Goal: Find specific page/section: Find specific page/section

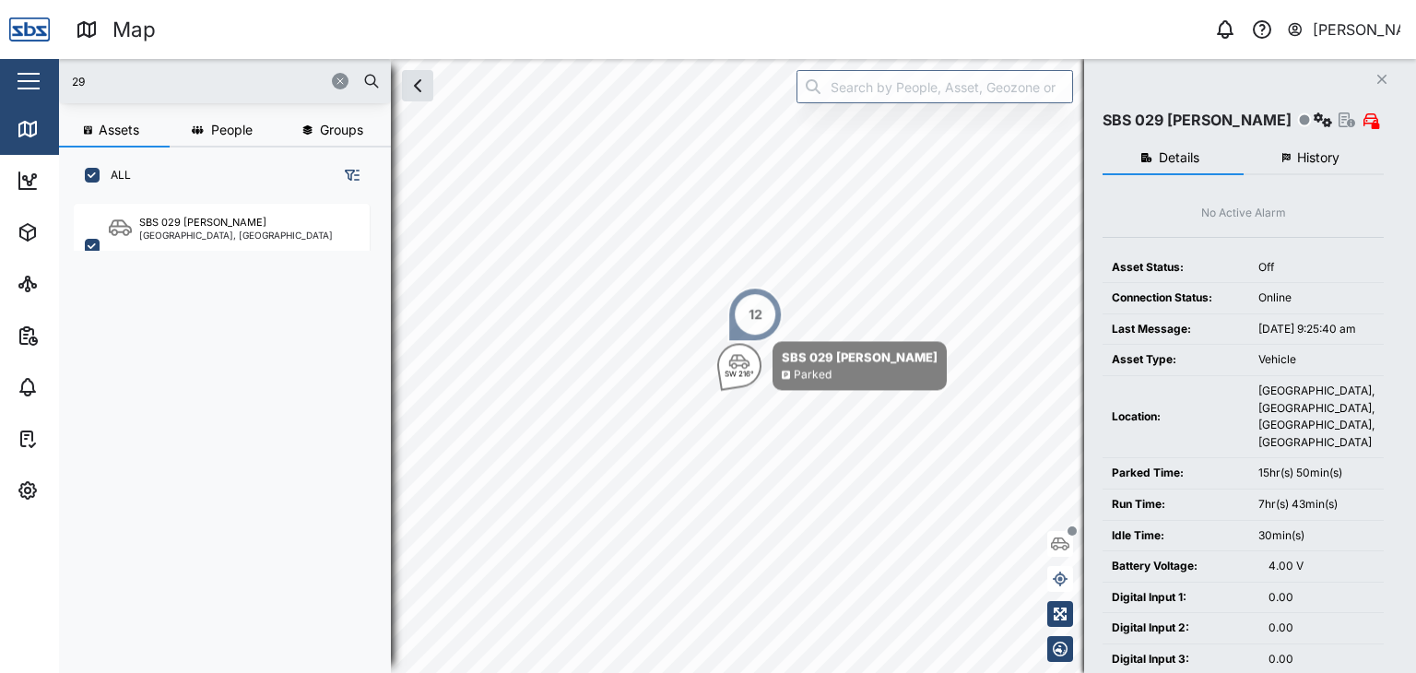
scroll to position [446, 288]
drag, startPoint x: 96, startPoint y: 83, endPoint x: 0, endPoint y: 84, distance: 95.9
click at [0, 84] on div "Map 0 [PERSON_NAME] Close Map Dashboard Assets ATS Camera Generator Personnel T…" at bounding box center [708, 336] width 1416 height 673
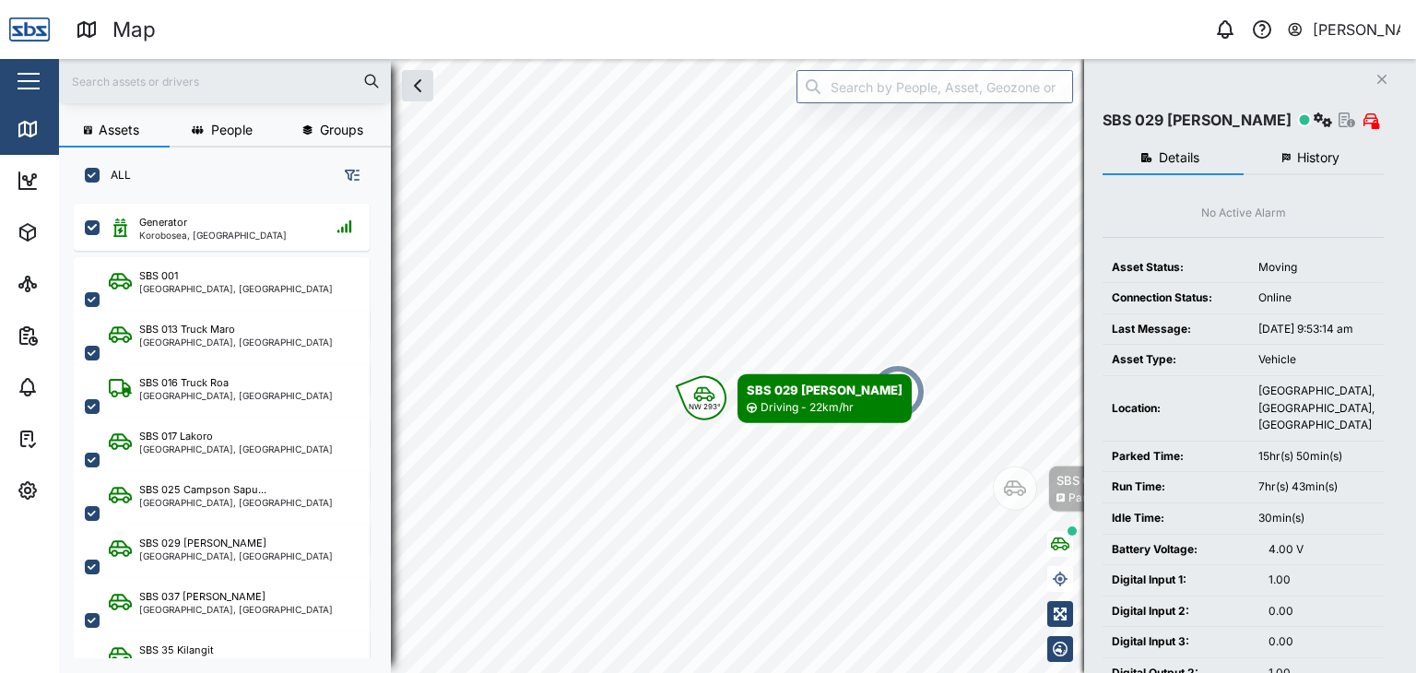
click at [123, 89] on input "text" at bounding box center [225, 81] width 310 height 28
click at [704, 396] on icon "Map marker" at bounding box center [704, 394] width 22 height 17
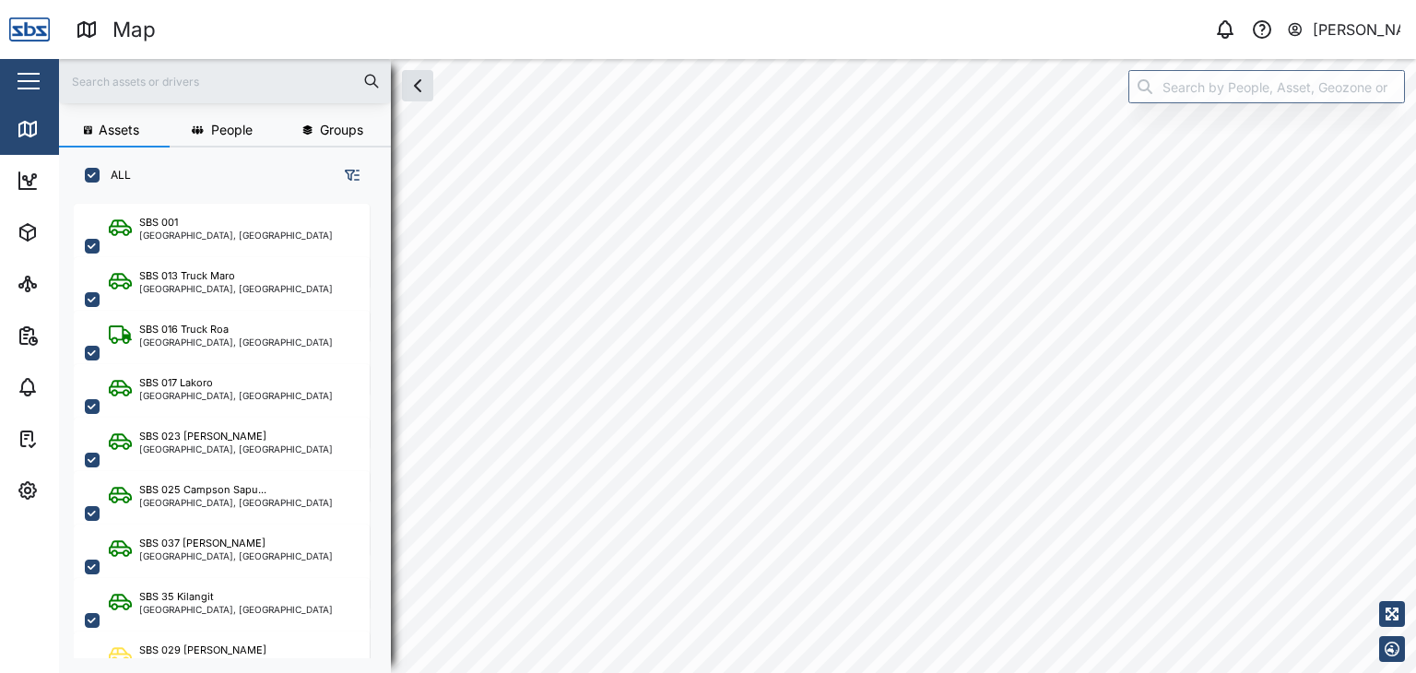
click at [213, 73] on input "text" at bounding box center [225, 81] width 310 height 28
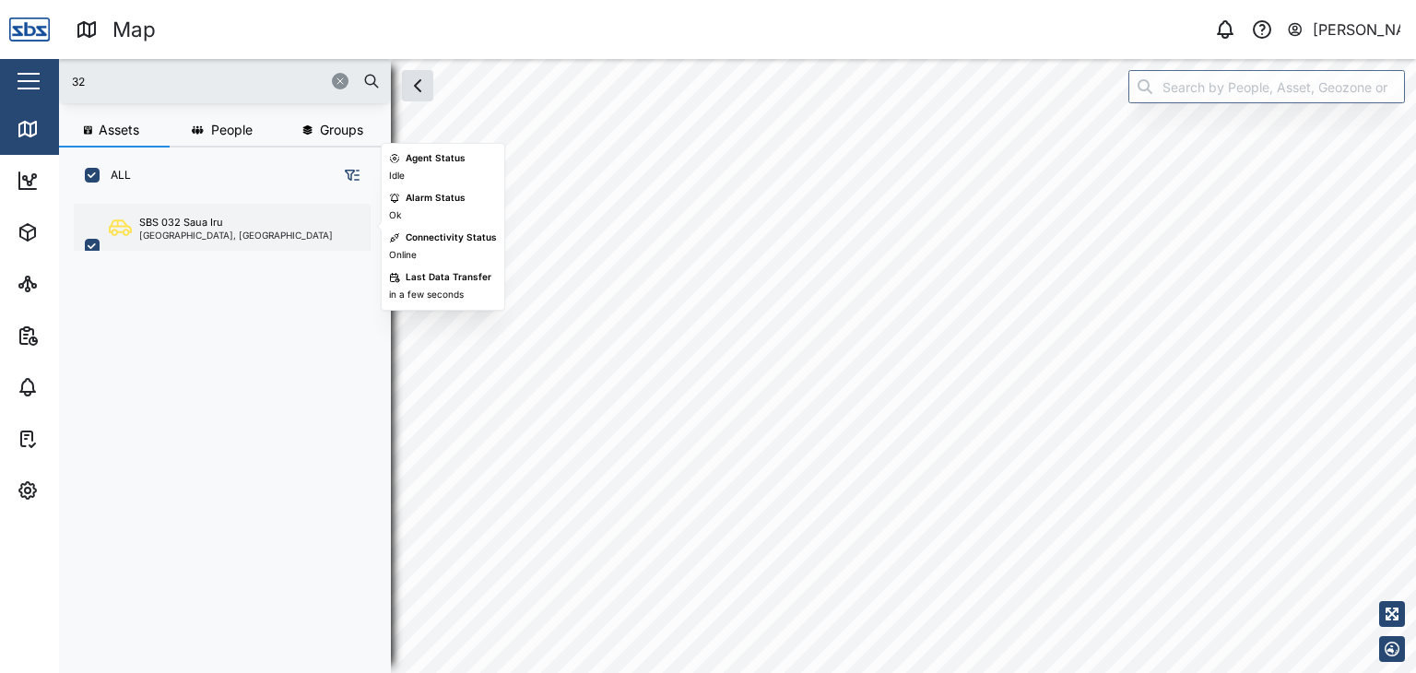
click at [157, 209] on div "SBS 032 Saua [GEOGRAPHIC_DATA], [GEOGRAPHIC_DATA]" at bounding box center [222, 246] width 296 height 85
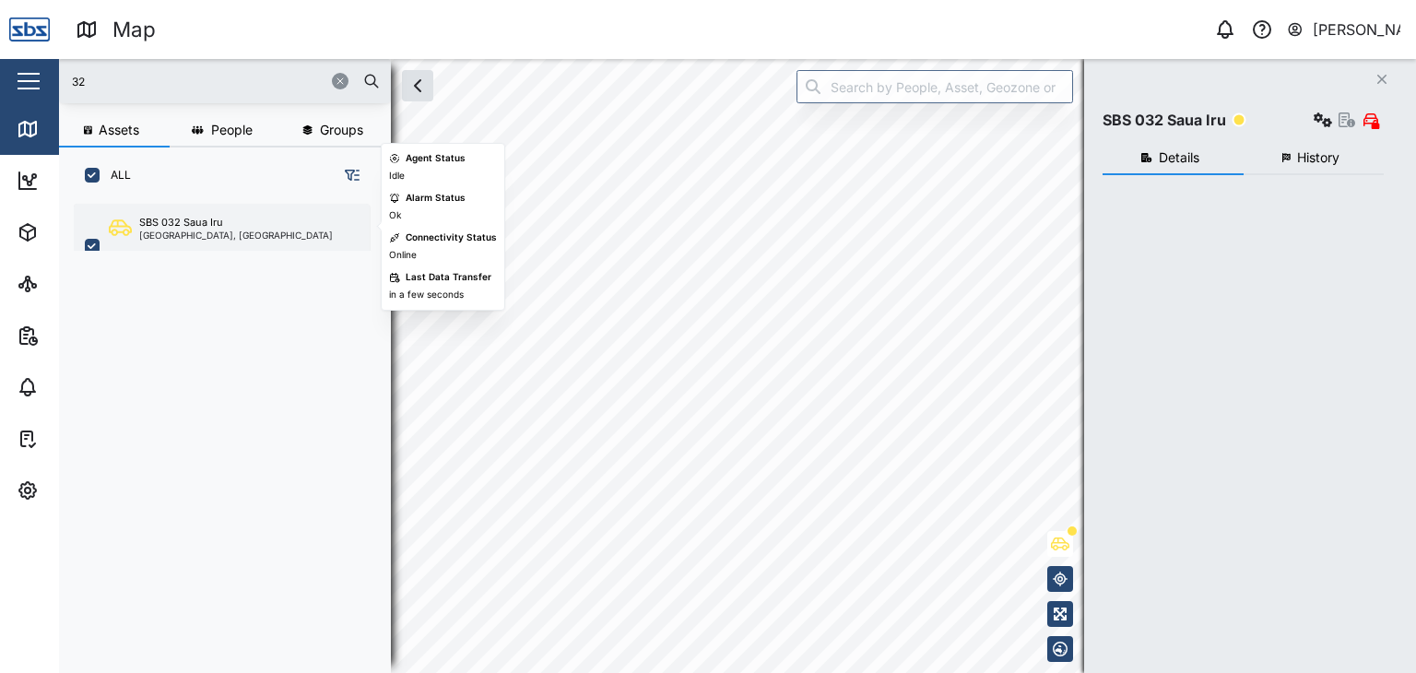
click at [166, 235] on div "[GEOGRAPHIC_DATA], [GEOGRAPHIC_DATA]" at bounding box center [236, 234] width 194 height 9
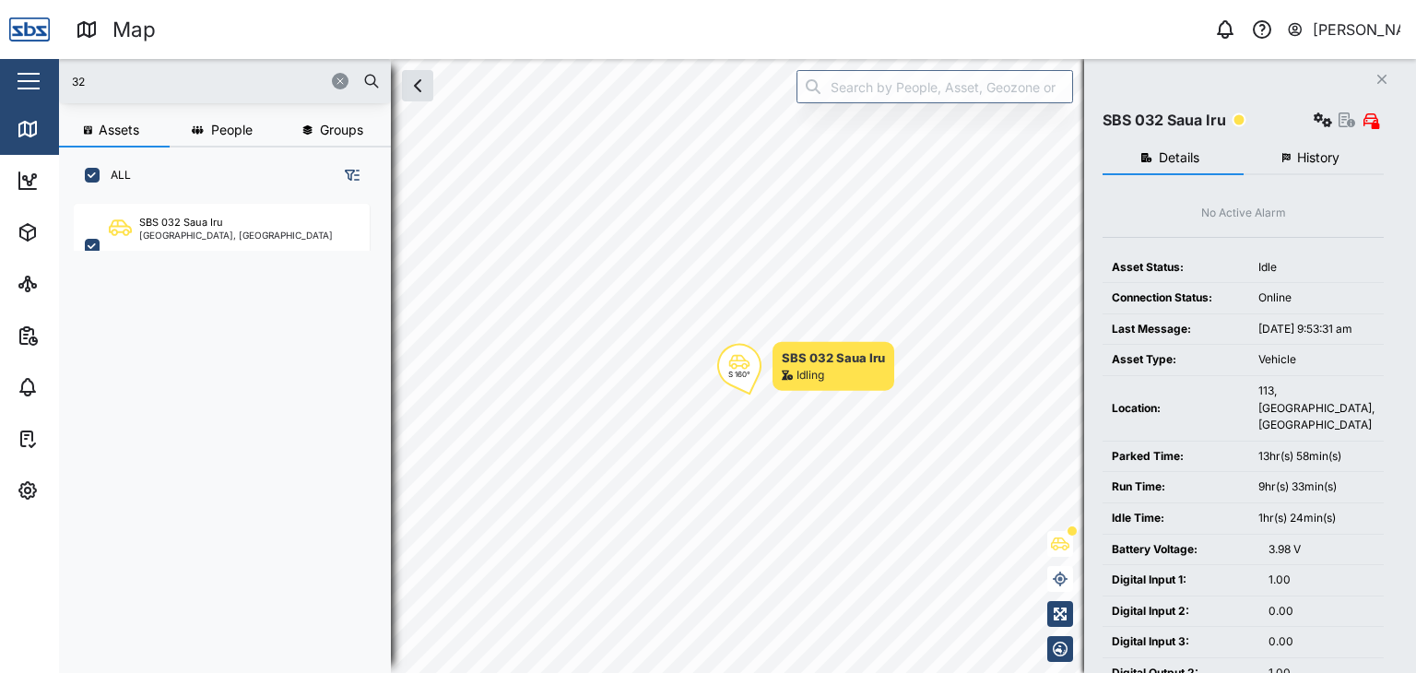
drag, startPoint x: 86, startPoint y: 83, endPoint x: 23, endPoint y: 76, distance: 63.0
click at [23, 76] on div "Map 0 Vijay Kumar Close Map Dashboard Assets ATS Camera Generator Personnel Tan…" at bounding box center [708, 336] width 1416 height 673
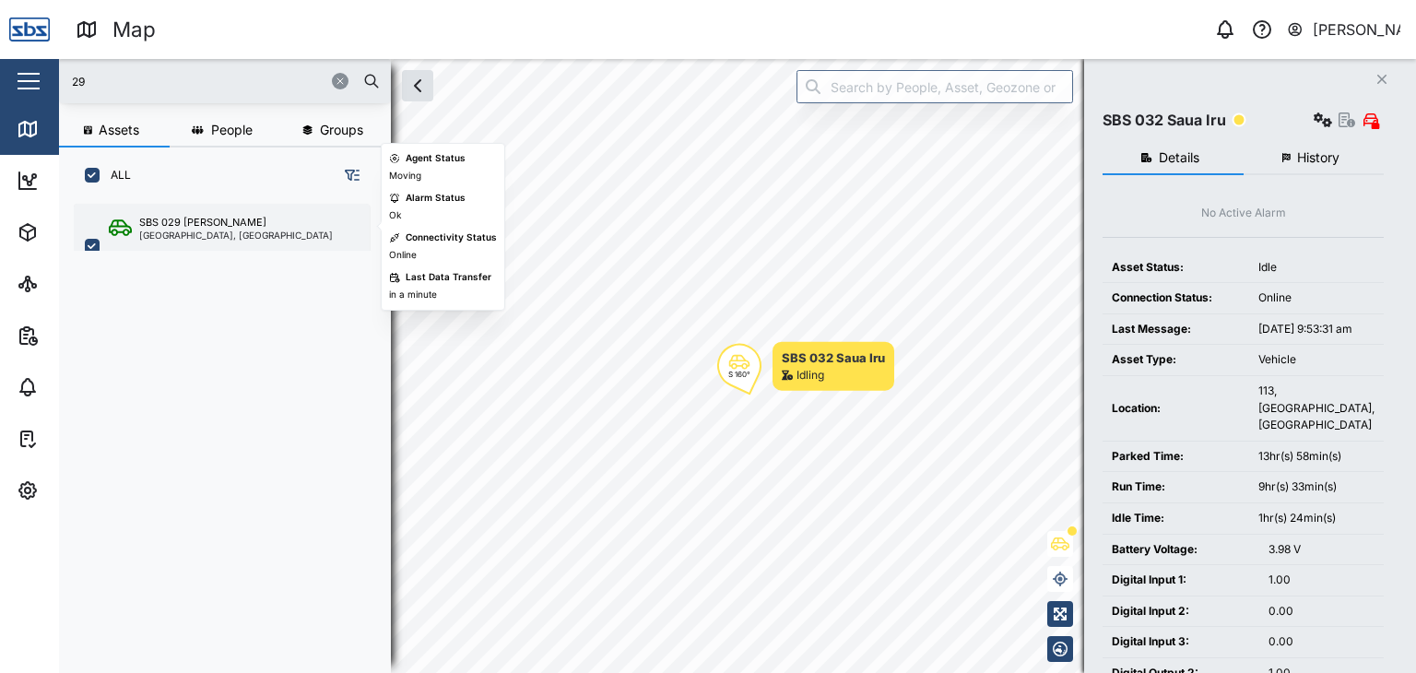
click at [173, 230] on div "[GEOGRAPHIC_DATA], [GEOGRAPHIC_DATA]" at bounding box center [236, 234] width 194 height 9
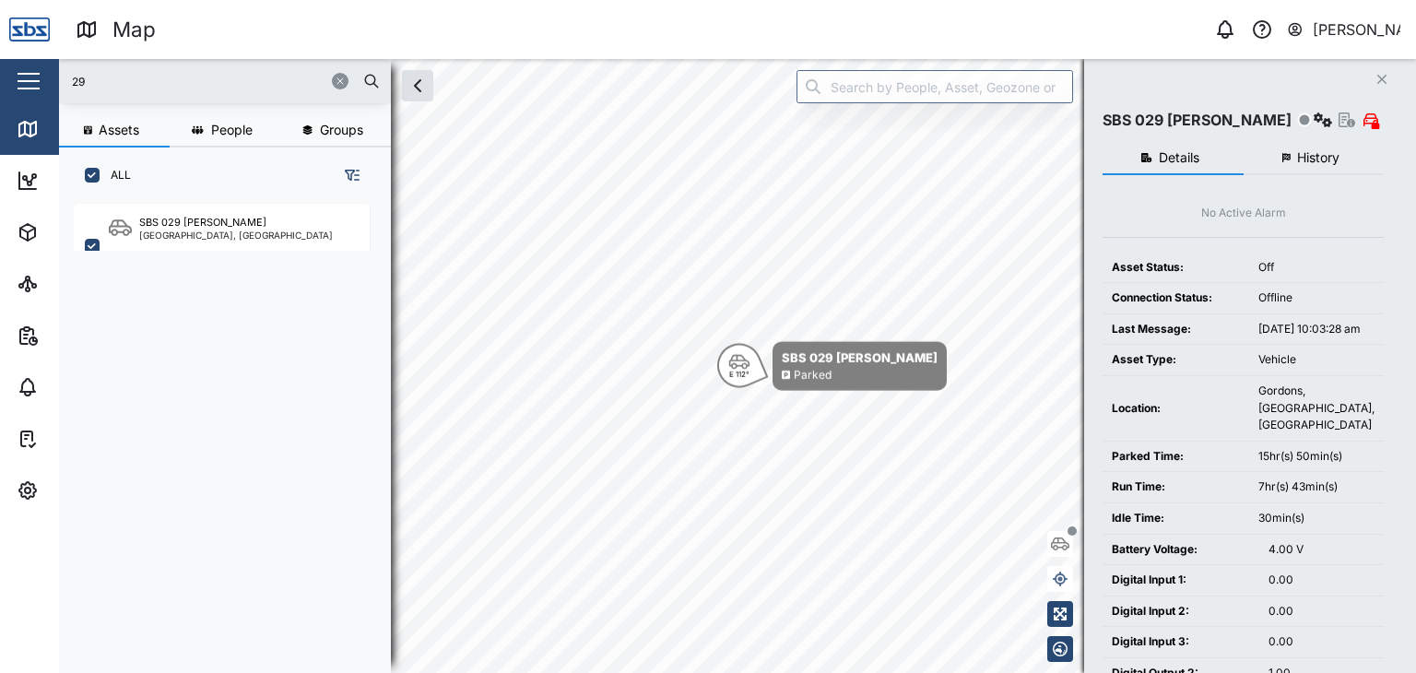
drag, startPoint x: 87, startPoint y: 84, endPoint x: 0, endPoint y: 86, distance: 86.7
click at [0, 86] on div "Map 0 Vijay Kumar Close Map Dashboard Assets ATS Camera Generator Personnel Tan…" at bounding box center [708, 336] width 1416 height 673
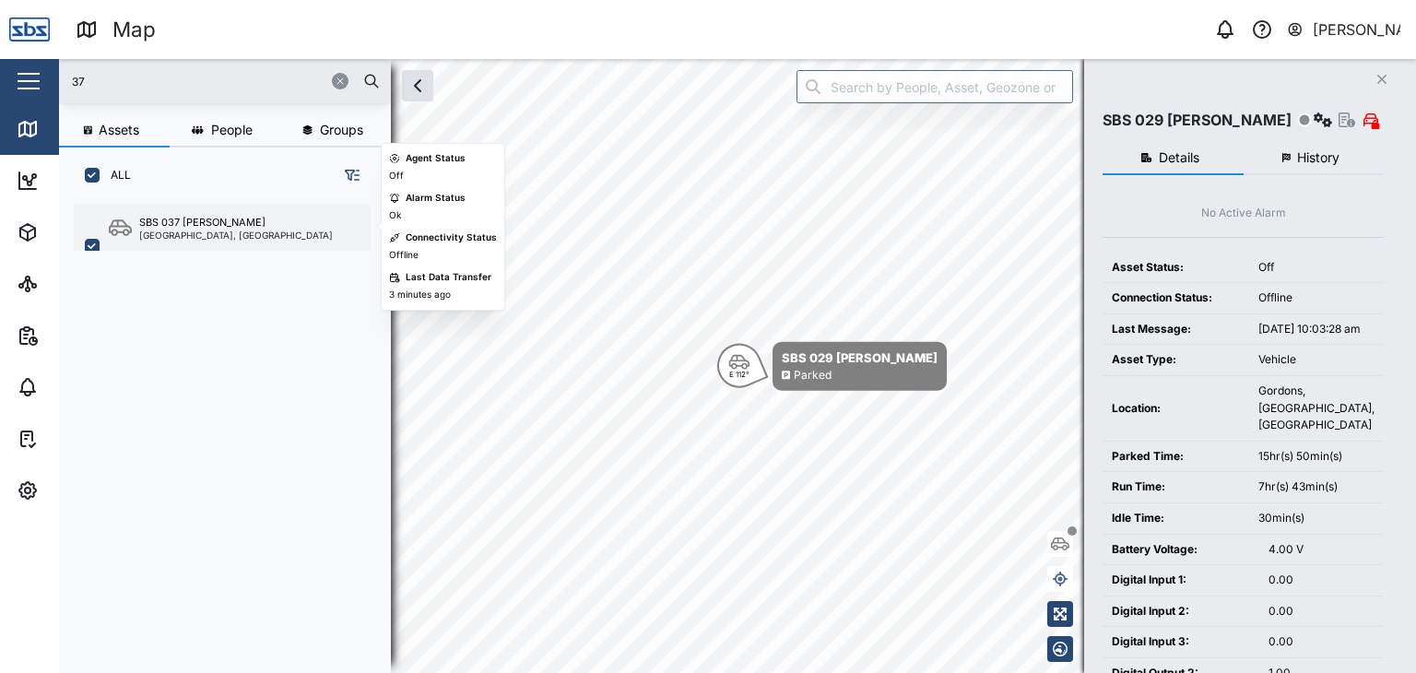
click at [230, 217] on div "SBS 037 Jason P" at bounding box center [236, 223] width 194 height 16
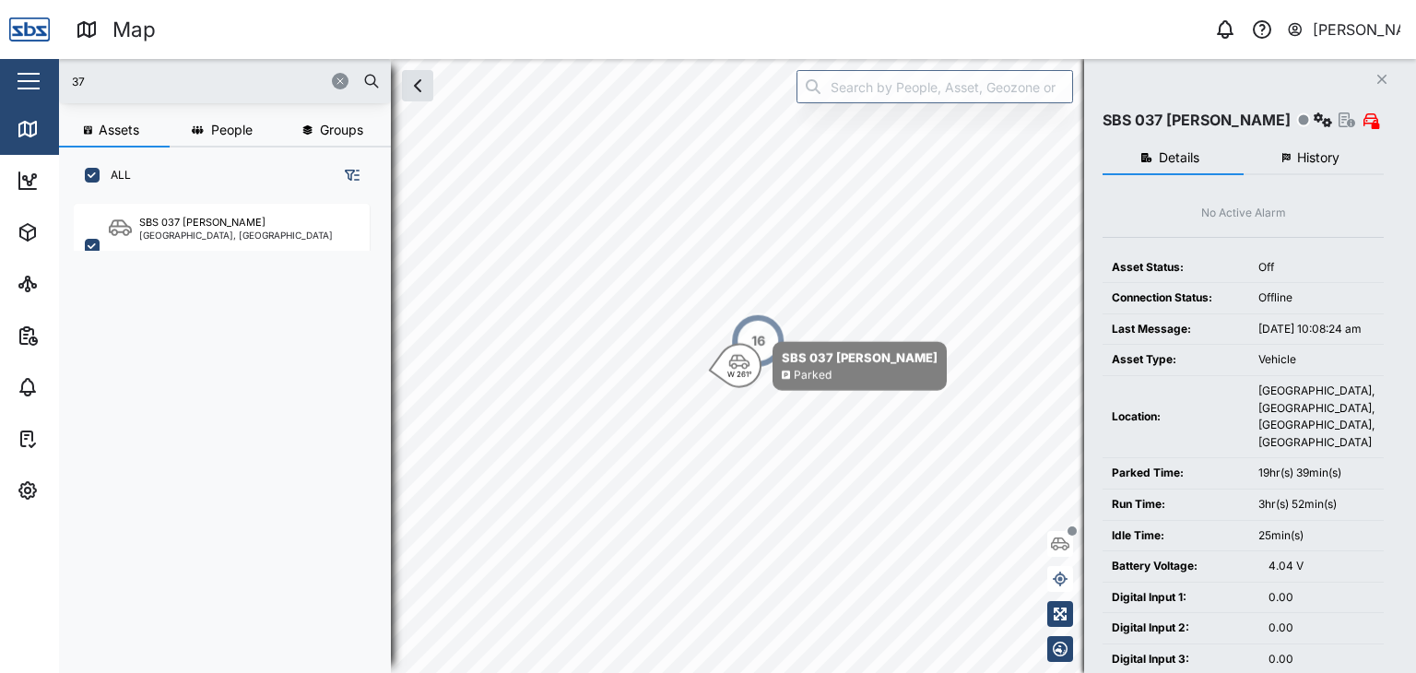
drag, startPoint x: 95, startPoint y: 66, endPoint x: 37, endPoint y: 78, distance: 59.3
click at [29, 71] on div "Map 0 Vijay Kumar Close Map Dashboard Assets ATS Camera Generator Personnel Tan…" at bounding box center [708, 336] width 1416 height 673
drag, startPoint x: 48, startPoint y: 74, endPoint x: 13, endPoint y: 74, distance: 35.0
click at [13, 74] on div "Map 0 Vijay Kumar Close Map Dashboard Assets ATS Camera Generator Personnel Tan…" at bounding box center [708, 336] width 1416 height 673
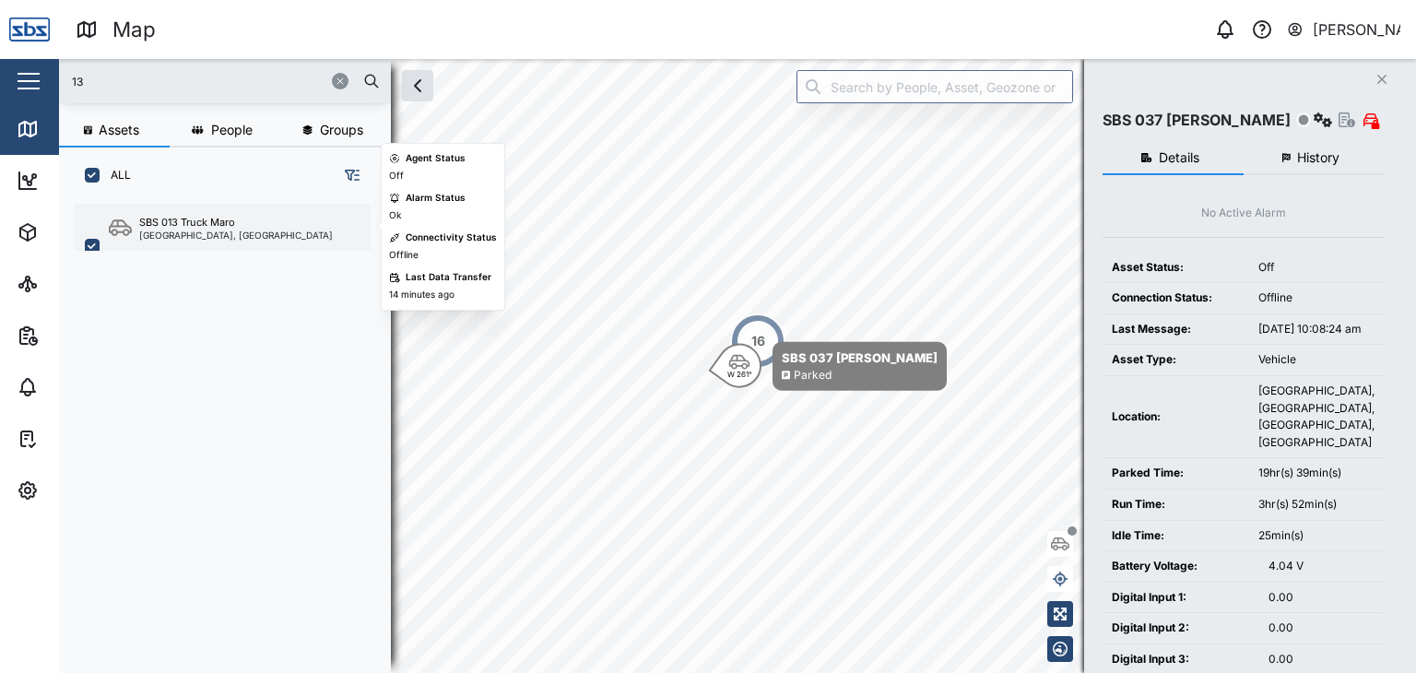
click at [182, 230] on div "[GEOGRAPHIC_DATA], [GEOGRAPHIC_DATA]" at bounding box center [236, 234] width 194 height 9
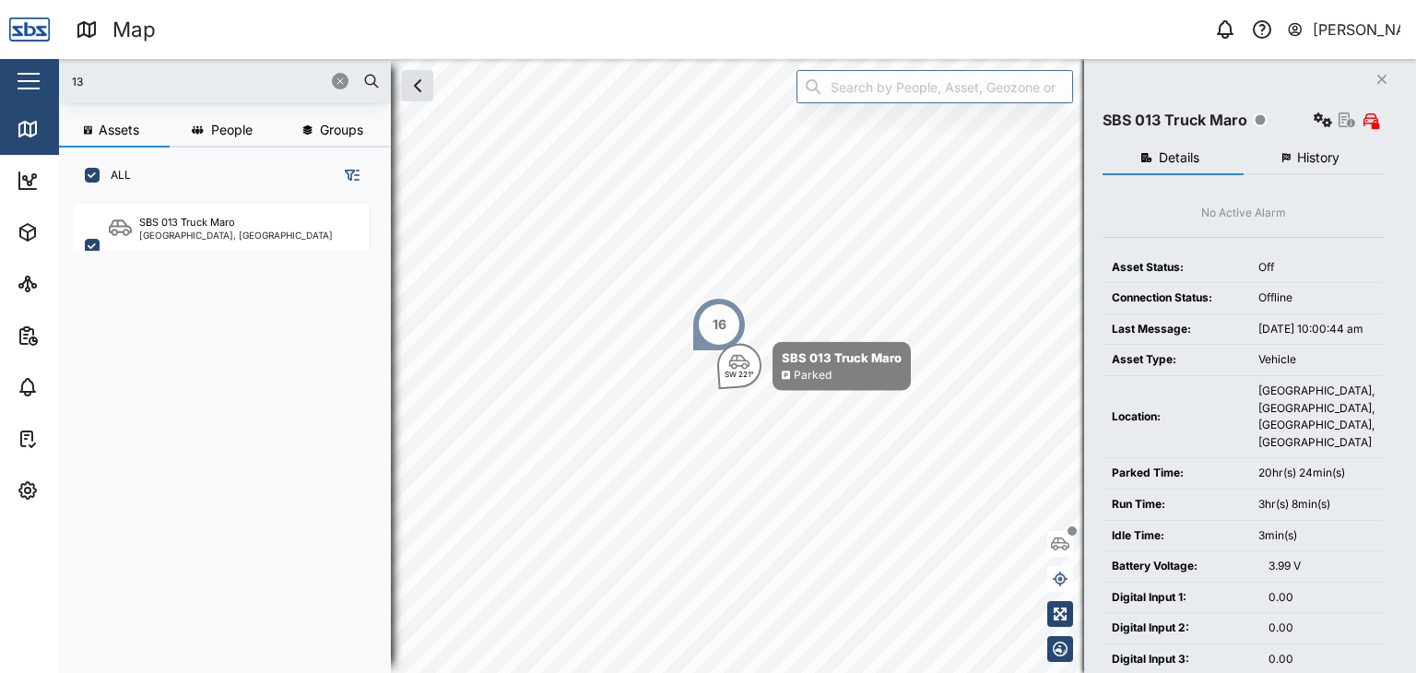
drag, startPoint x: 100, startPoint y: 64, endPoint x: 103, endPoint y: 76, distance: 13.4
click at [100, 68] on div "13" at bounding box center [225, 81] width 332 height 44
drag, startPoint x: 105, startPoint y: 78, endPoint x: 59, endPoint y: 80, distance: 46.1
click at [59, 80] on div "13" at bounding box center [225, 81] width 332 height 44
type input "32"
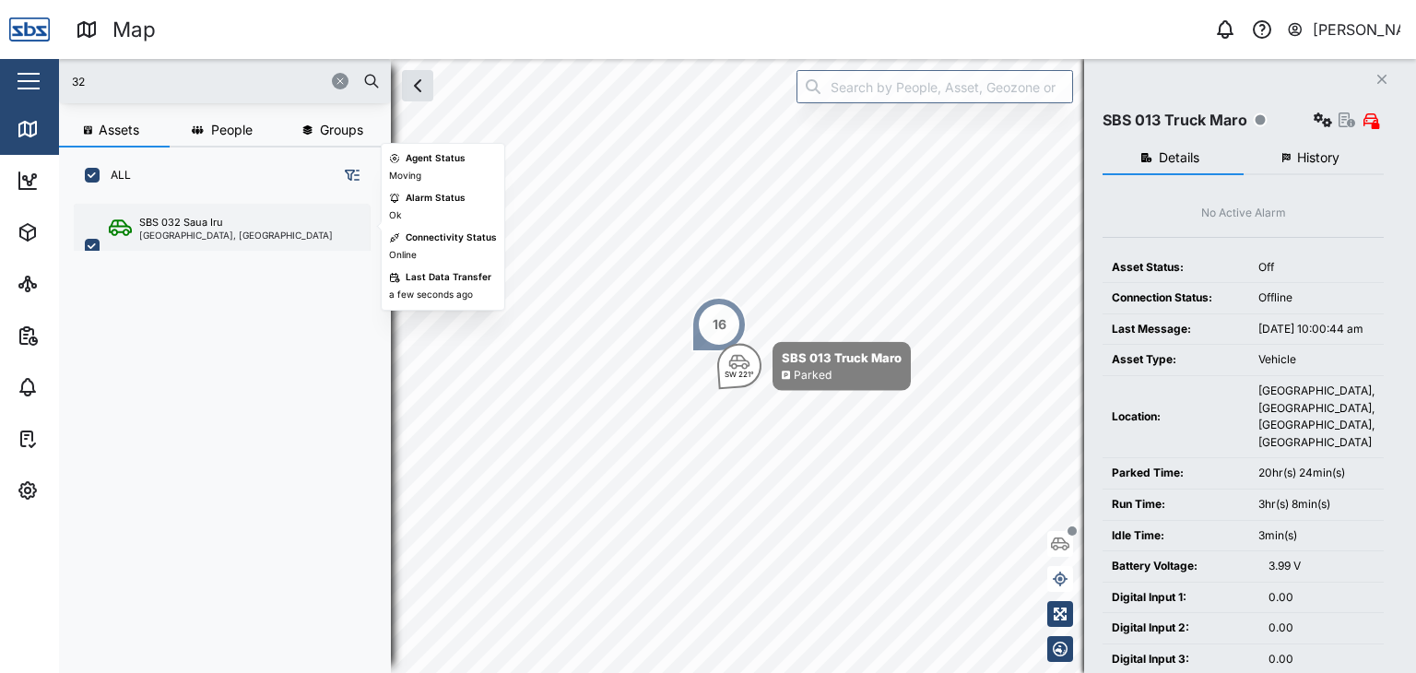
click at [199, 213] on div "SBS 032 Saua Iru Port Moresby, Southern Region" at bounding box center [222, 246] width 296 height 85
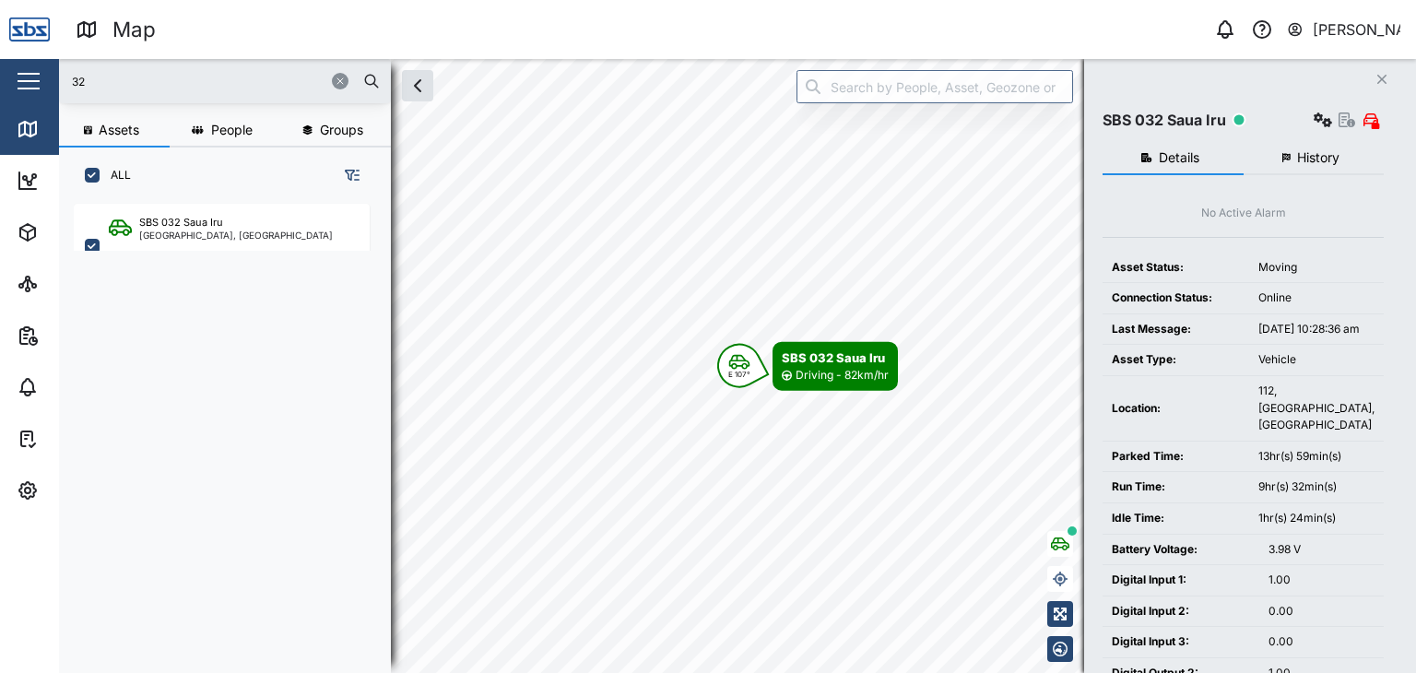
drag, startPoint x: 74, startPoint y: 80, endPoint x: 13, endPoint y: 66, distance: 62.4
click at [13, 66] on div "Map 0 Vijay Kumar Close Map Dashboard Assets ATS Camera Generator Personnel Tan…" at bounding box center [708, 336] width 1416 height 673
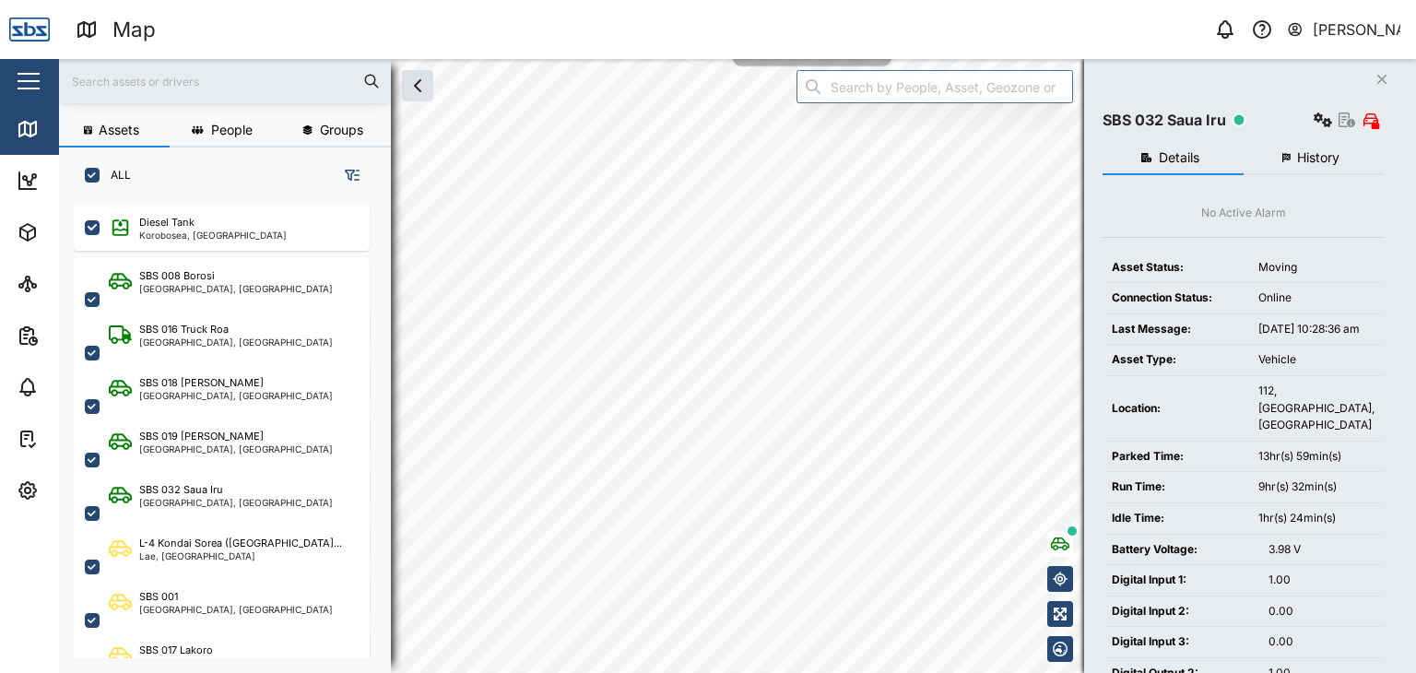
click at [923, 86] on div "Assets People Groups ALL Diesel Tank Korobosea, Port Moresby SBS 008 Borosi Por…" at bounding box center [737, 366] width 1357 height 614
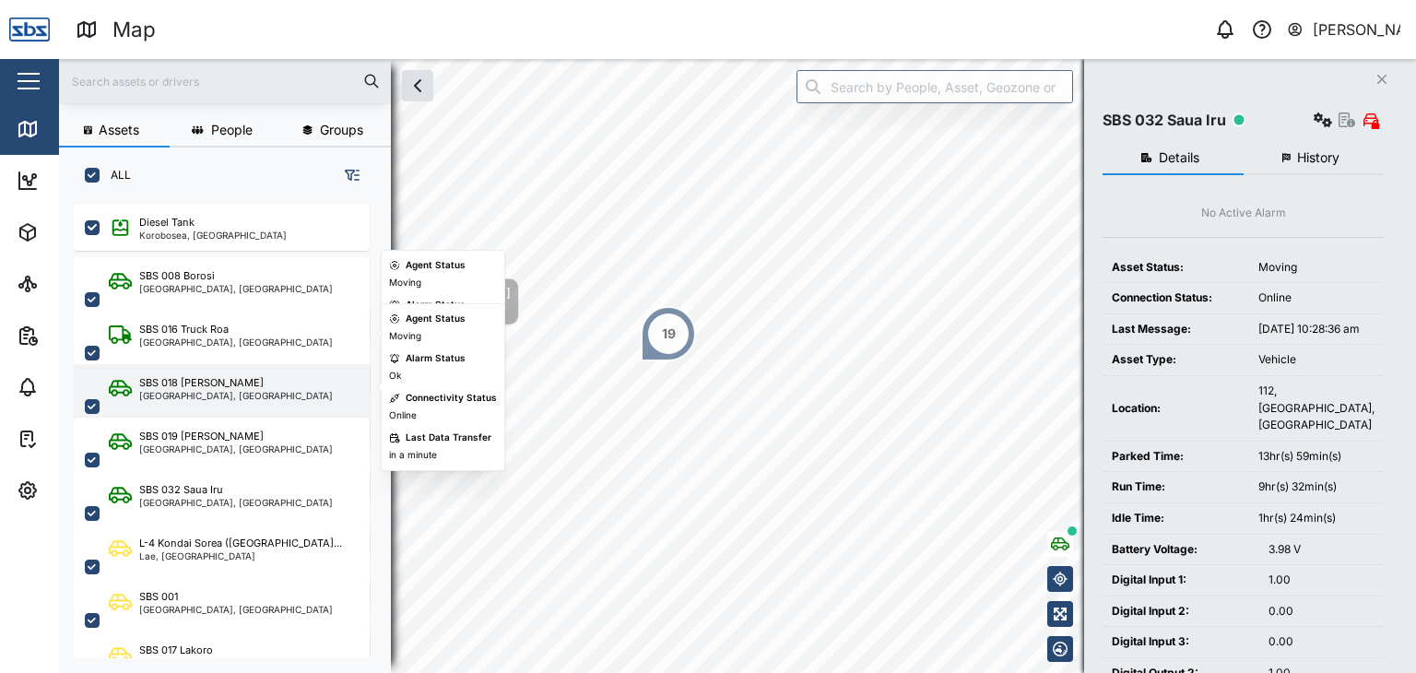
click at [309, 382] on div "Assets People Groups ALL Diesel Tank Korobosea, Port Moresby SBS 008 Borosi Por…" at bounding box center [737, 366] width 1357 height 614
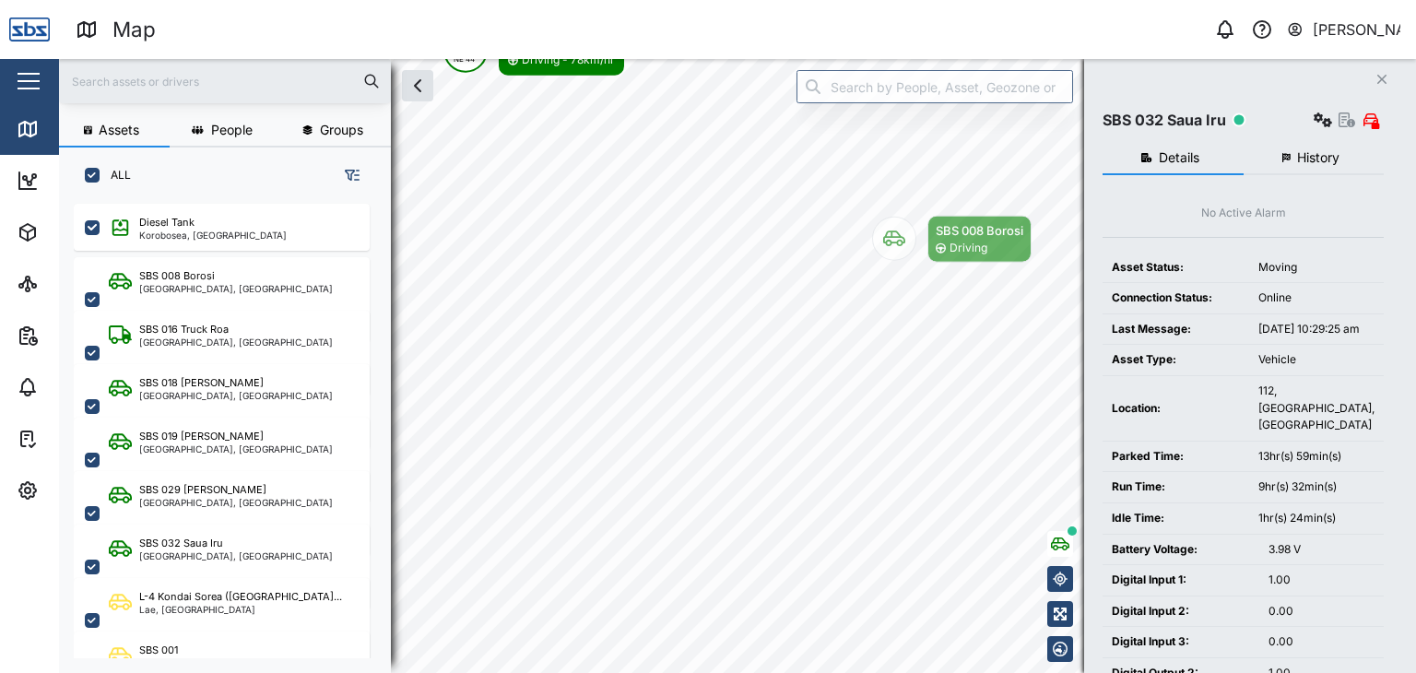
click at [1091, 149] on div "Assets People Groups ALL Diesel Tank Korobosea, Port Moresby SBS 008 Borosi Por…" at bounding box center [737, 366] width 1357 height 614
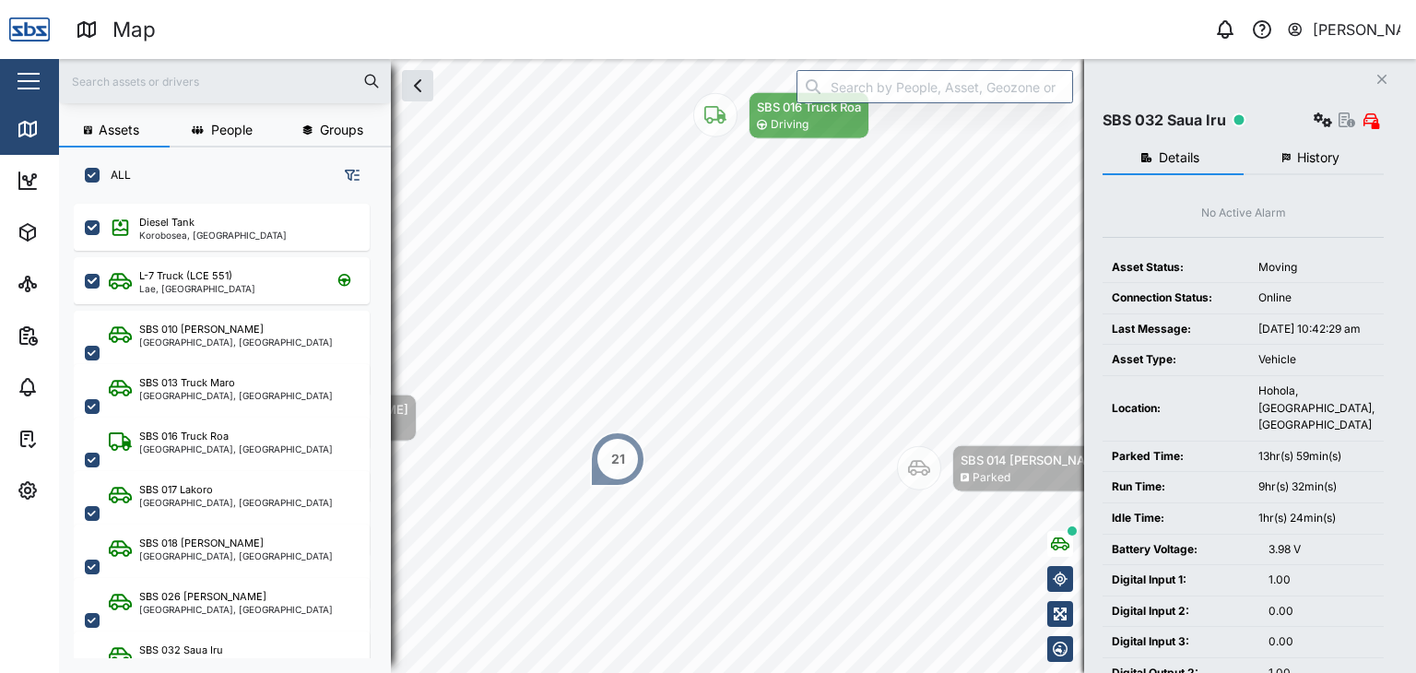
click at [126, 74] on input "text" at bounding box center [225, 81] width 310 height 28
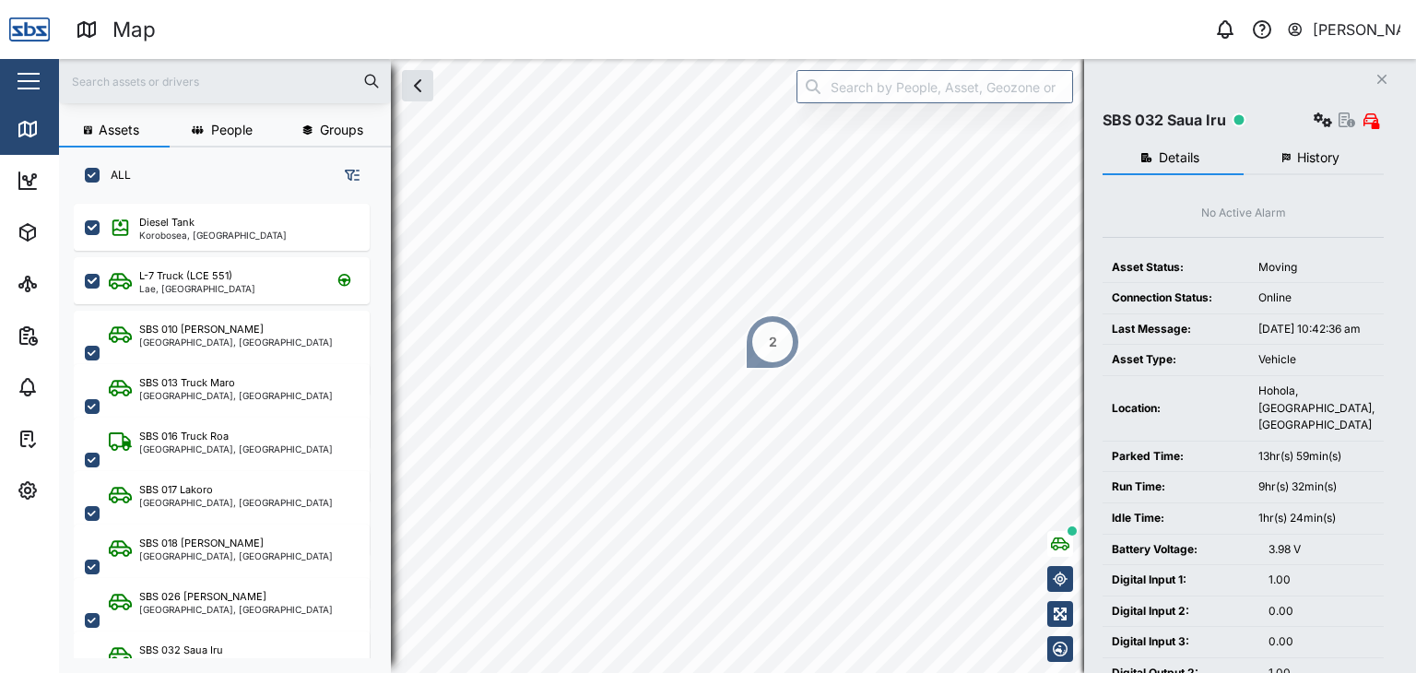
click at [788, 353] on div "2" at bounding box center [772, 341] width 55 height 55
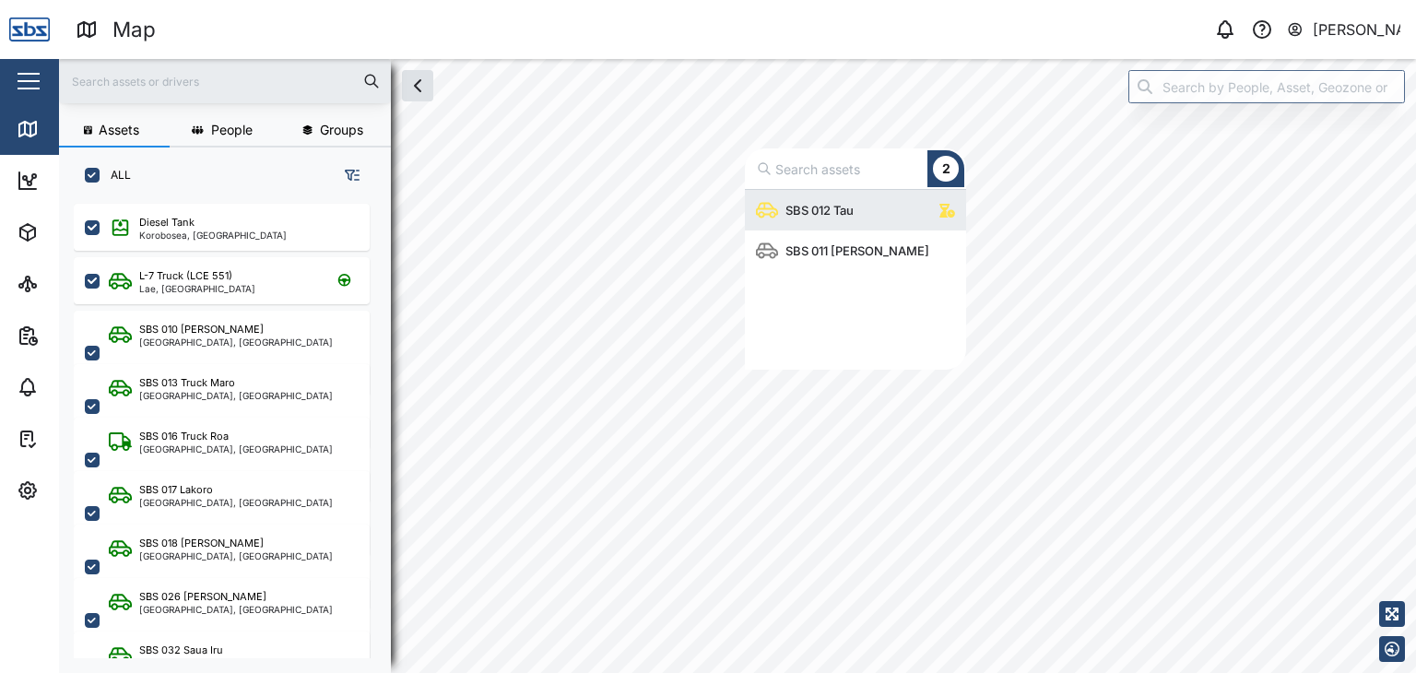
scroll to position [166, 206]
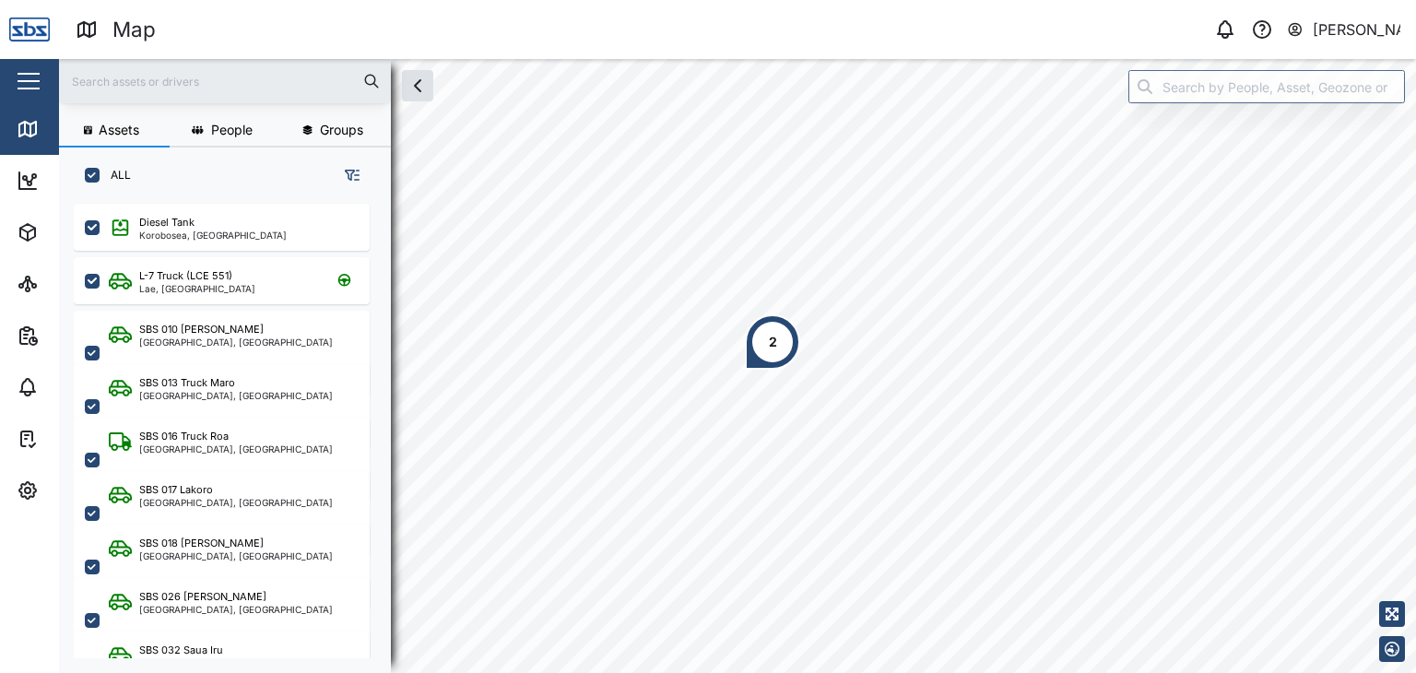
click at [785, 351] on div "2" at bounding box center [772, 341] width 55 height 55
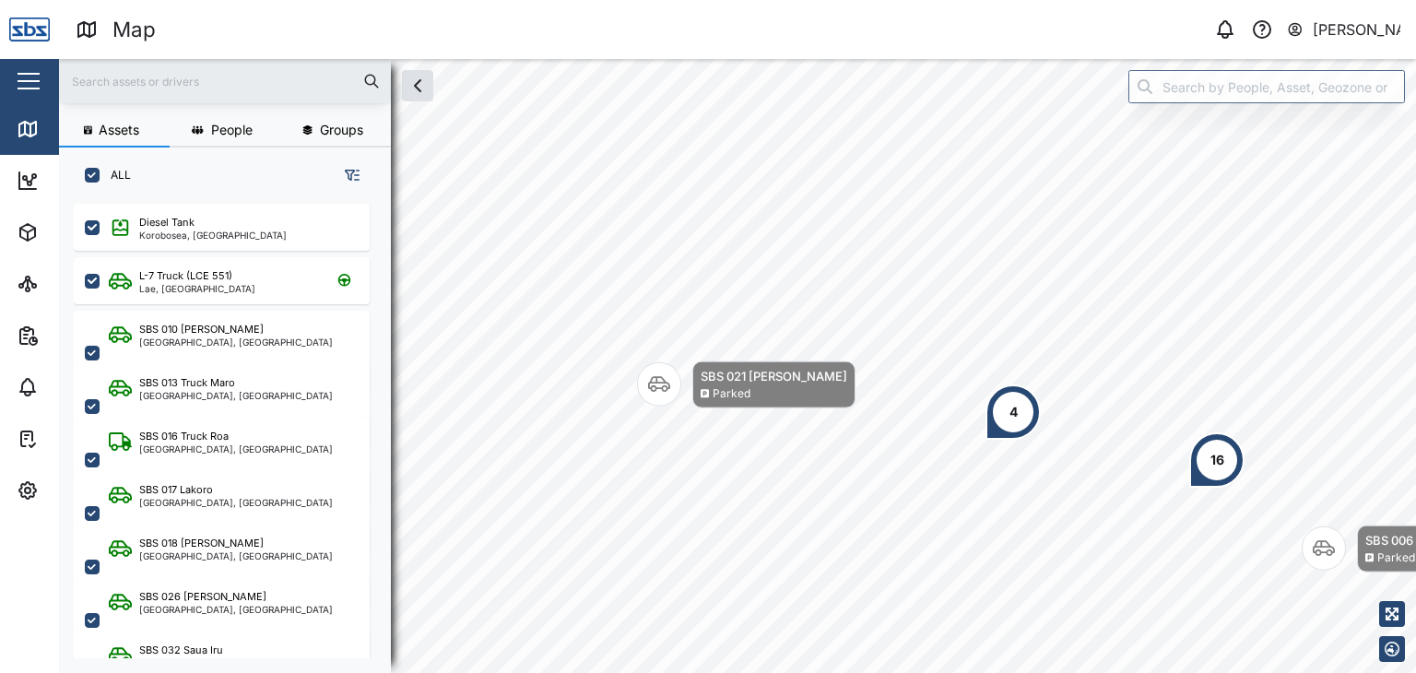
click at [135, 87] on input "text" at bounding box center [225, 81] width 310 height 28
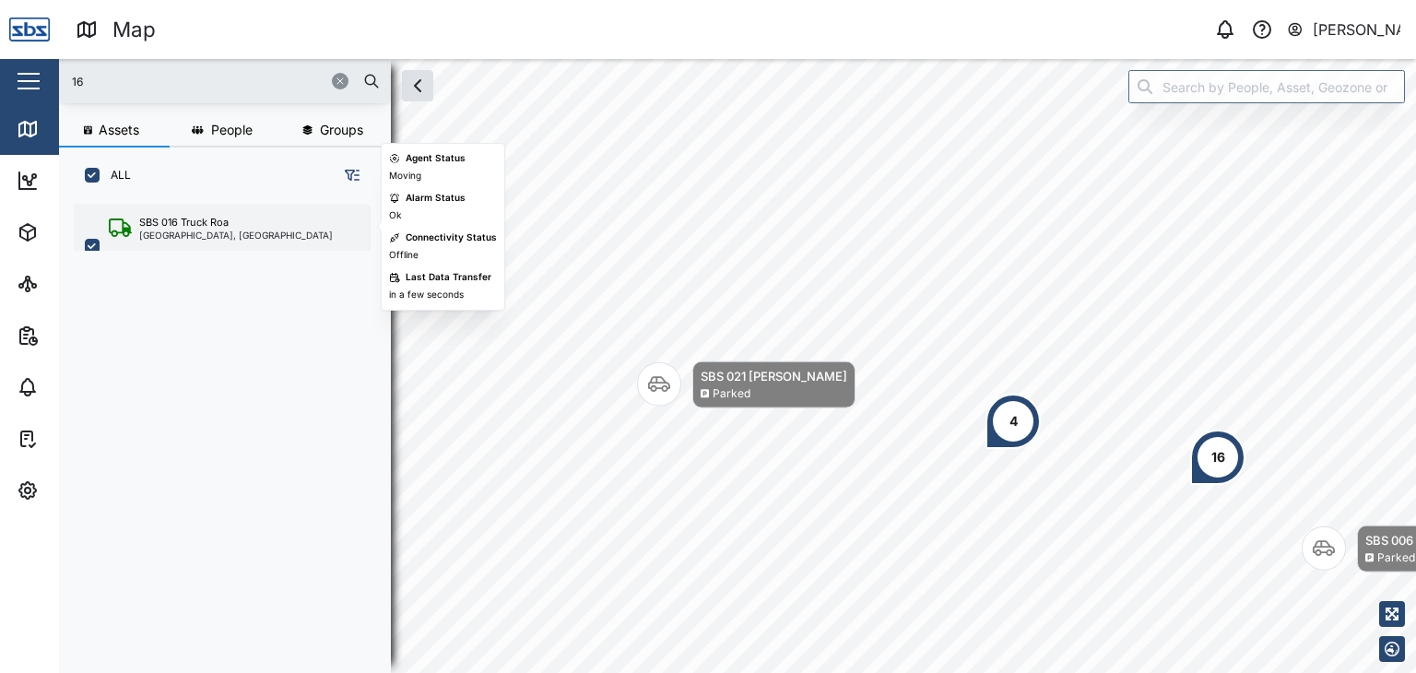
click at [202, 231] on div "[GEOGRAPHIC_DATA], [GEOGRAPHIC_DATA]" at bounding box center [236, 234] width 194 height 9
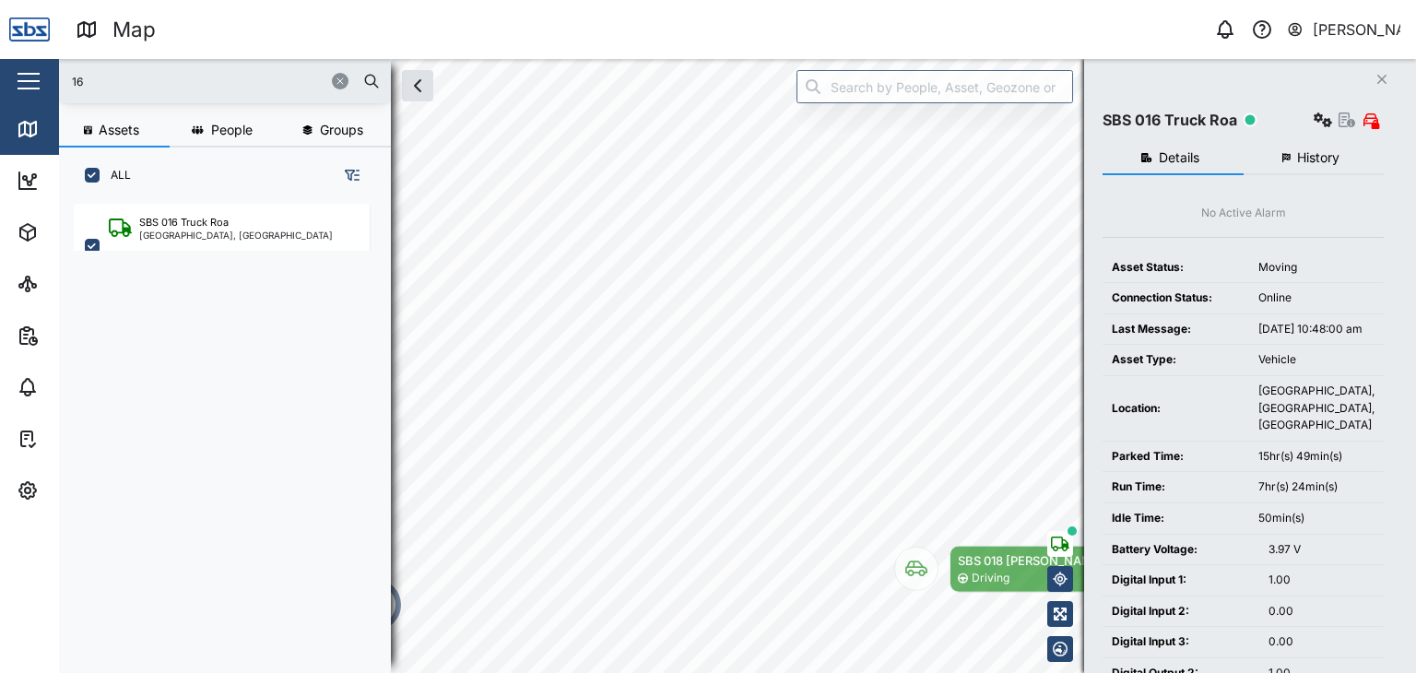
drag, startPoint x: 107, startPoint y: 91, endPoint x: 33, endPoint y: 84, distance: 74.1
click at [33, 84] on div "Map 0 Vijay Kumar Close Map Dashboard Assets ATS Camera Generator Personnel Tan…" at bounding box center [708, 336] width 1416 height 673
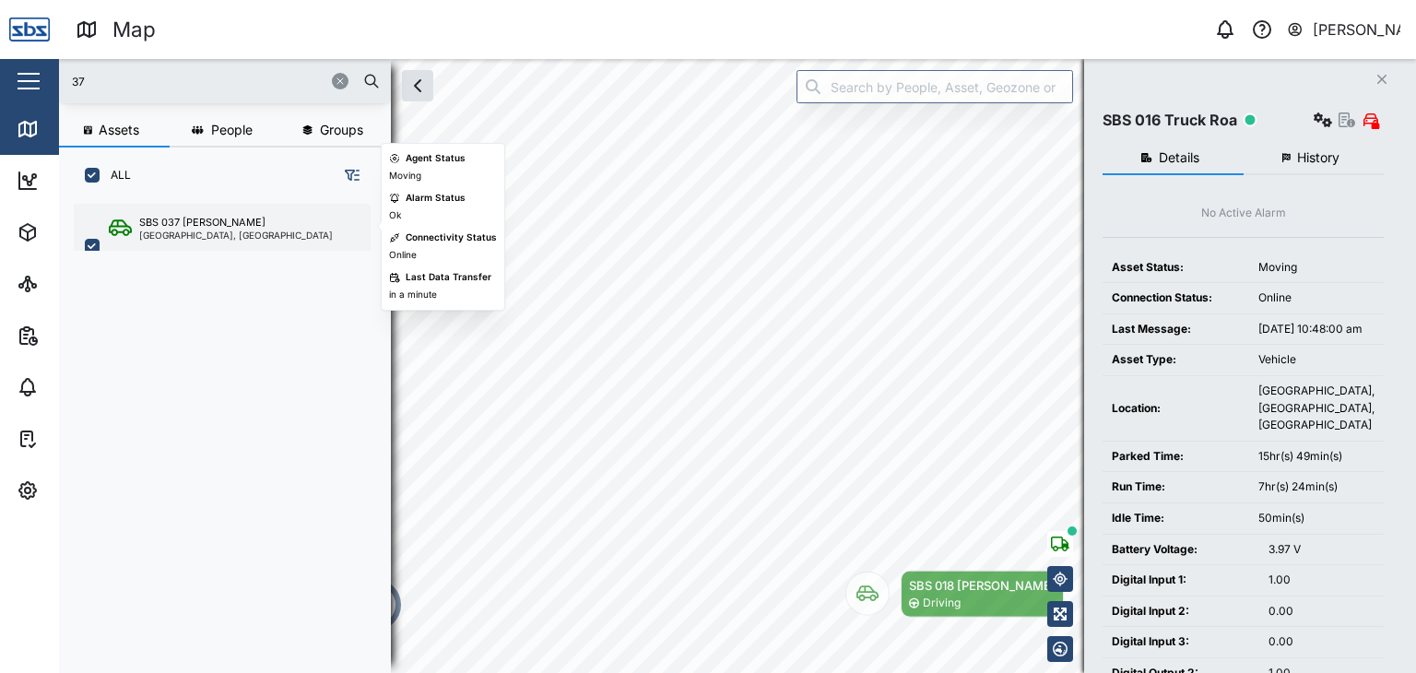
type input "37"
click at [209, 227] on div "SBS 037 Jason P" at bounding box center [202, 223] width 126 height 16
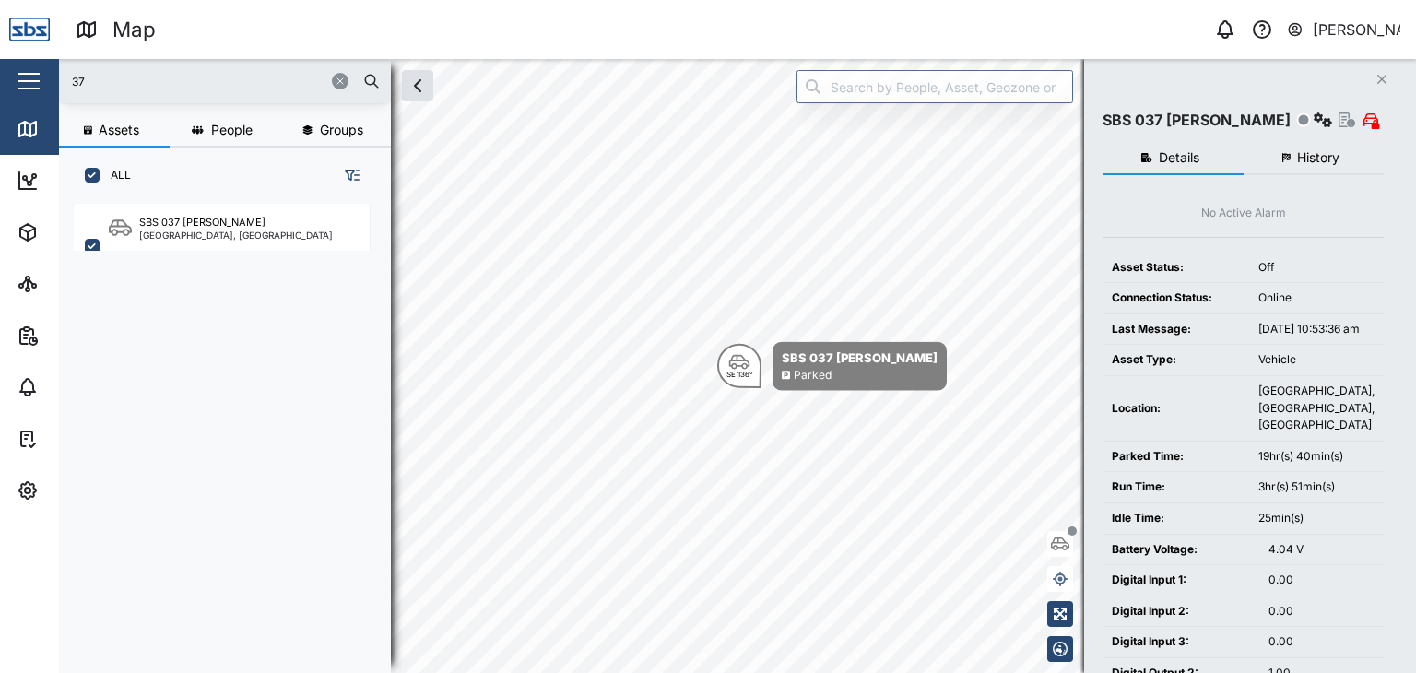
click at [100, 82] on input "37" at bounding box center [225, 81] width 310 height 28
